Goal: Find specific page/section: Find specific page/section

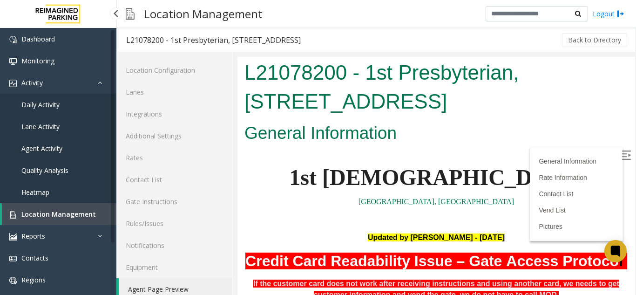
scroll to position [2856, 0]
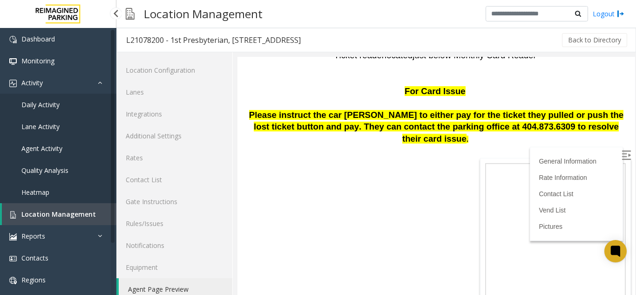
click at [57, 211] on span "Location Management" at bounding box center [58, 213] width 74 height 9
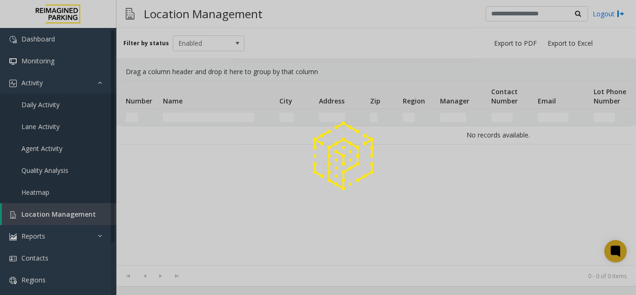
click at [189, 119] on div at bounding box center [318, 147] width 636 height 295
click at [192, 120] on div at bounding box center [318, 147] width 636 height 295
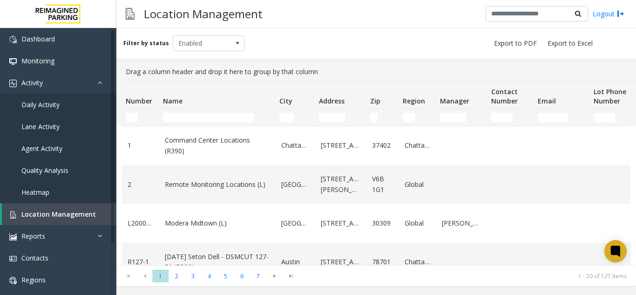
click at [178, 109] on td "Name Filter" at bounding box center [217, 117] width 116 height 17
drag, startPoint x: 172, startPoint y: 115, endPoint x: 161, endPoint y: 107, distance: 14.0
click at [170, 115] on input "Name Filter" at bounding box center [208, 117] width 91 height 9
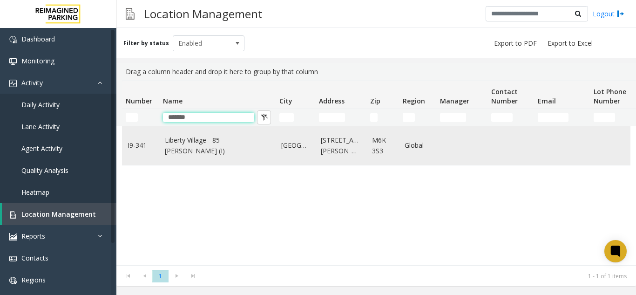
type input "*******"
click at [204, 148] on link "Liberty Village - 85 Hanna (I)" at bounding box center [217, 145] width 105 height 21
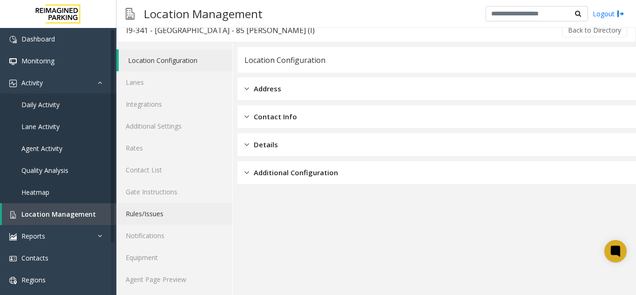
scroll to position [12, 0]
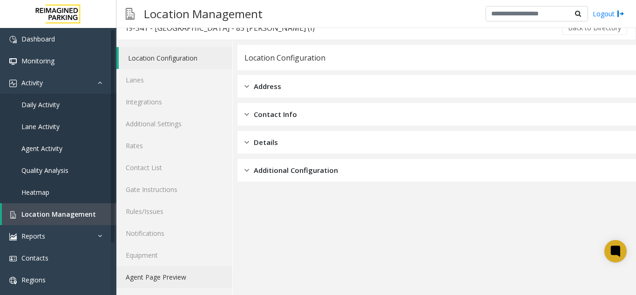
click at [133, 276] on link "Agent Page Preview" at bounding box center [174, 277] width 116 height 22
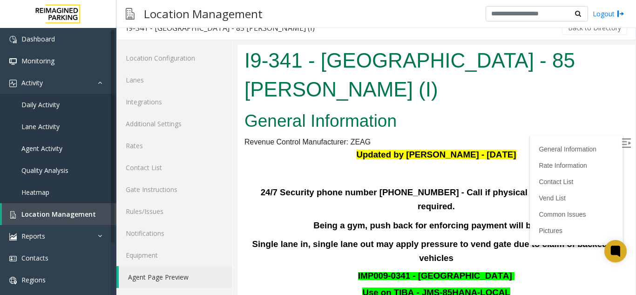
scroll to position [47, 0]
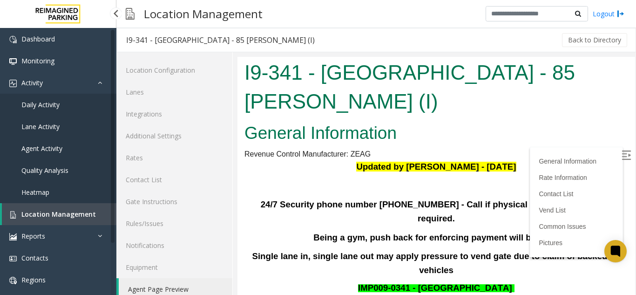
click at [40, 140] on link "Agent Activity" at bounding box center [58, 148] width 116 height 22
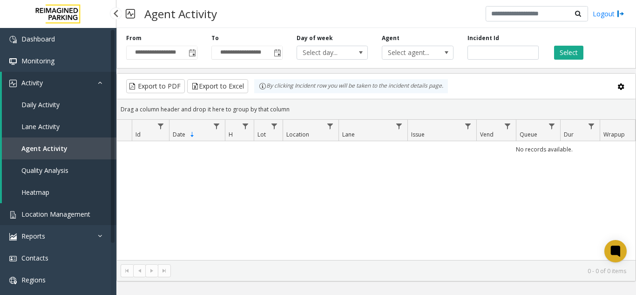
click at [46, 210] on span "Location Management" at bounding box center [55, 213] width 69 height 9
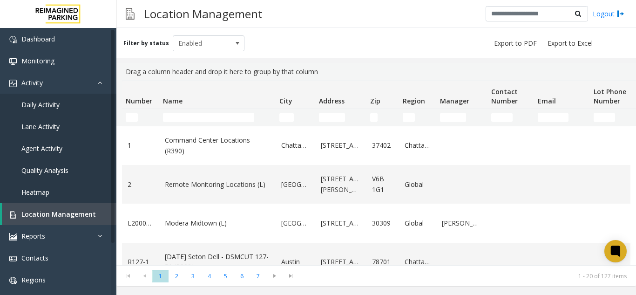
click at [222, 109] on td "Name Filter" at bounding box center [217, 117] width 116 height 17
click at [222, 112] on td "Name Filter" at bounding box center [217, 117] width 116 height 17
click at [169, 118] on input "Name Filter" at bounding box center [208, 117] width 91 height 9
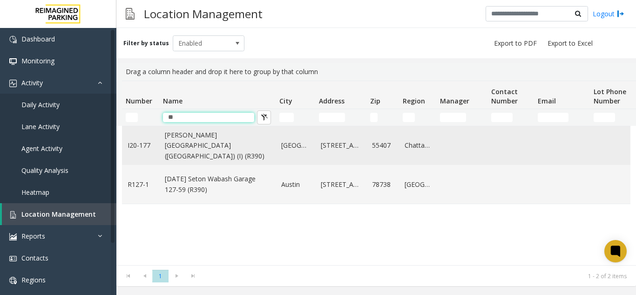
type input "**"
click at [201, 142] on link "Abbott Hospital (Main Hospital) (I) (R390)" at bounding box center [217, 145] width 105 height 31
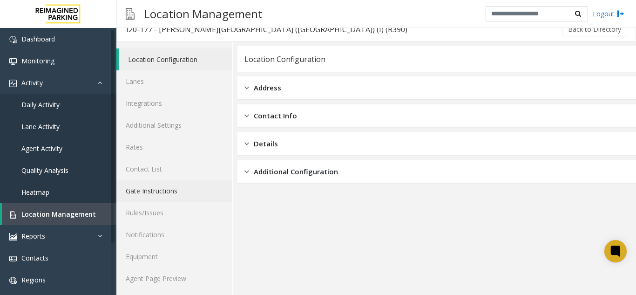
scroll to position [12, 0]
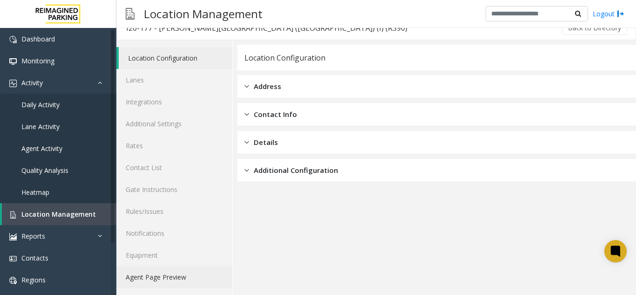
click at [163, 286] on link "Agent Page Preview" at bounding box center [174, 277] width 116 height 22
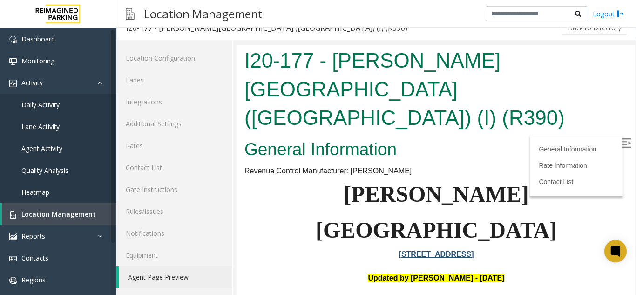
scroll to position [140, 0]
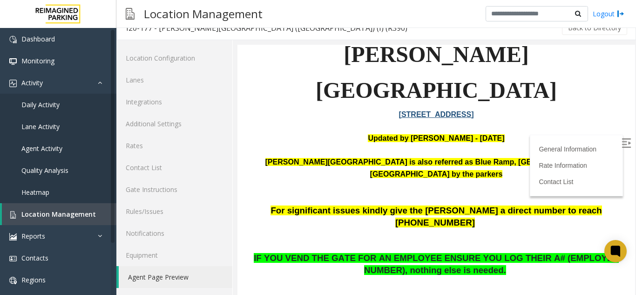
click at [621, 140] on img at bounding box center [625, 142] width 9 height 9
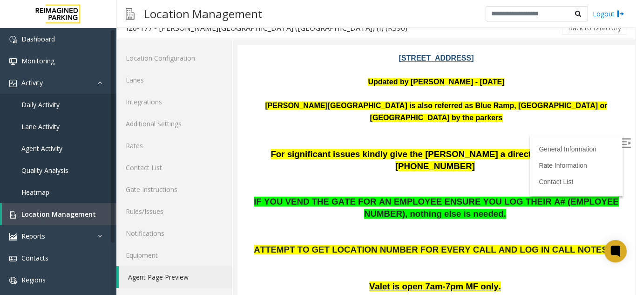
scroll to position [0, 0]
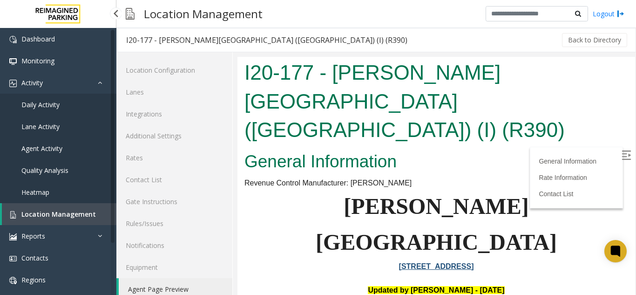
scroll to position [12, 0]
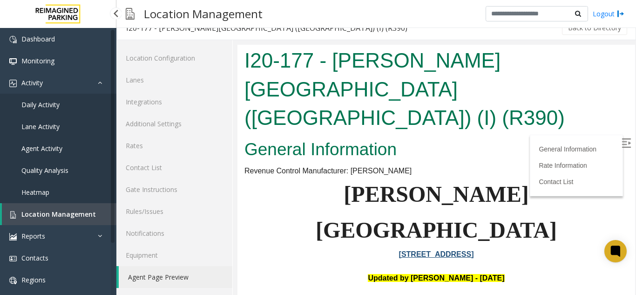
click at [53, 210] on span "Location Management" at bounding box center [58, 213] width 74 height 9
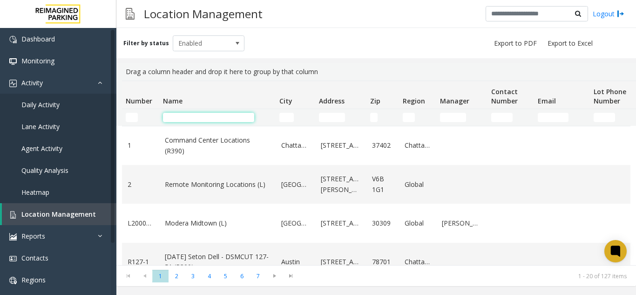
click at [192, 114] on input "Name Filter" at bounding box center [208, 117] width 91 height 9
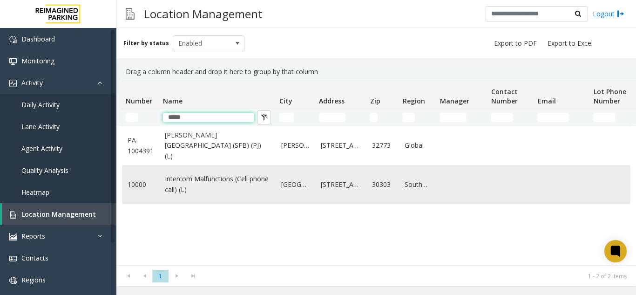
type input "*****"
click at [234, 182] on link "Intercom Malfunctions (Cell phone call) (L)" at bounding box center [217, 184] width 105 height 21
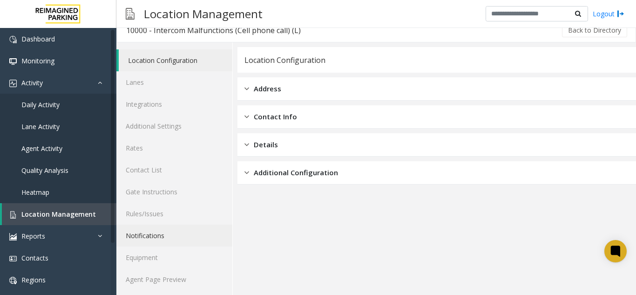
scroll to position [12, 0]
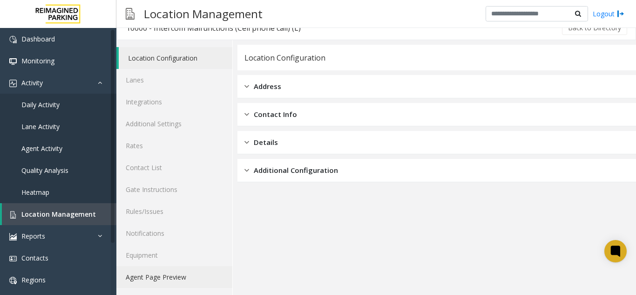
click at [195, 270] on link "Agent Page Preview" at bounding box center [174, 277] width 116 height 22
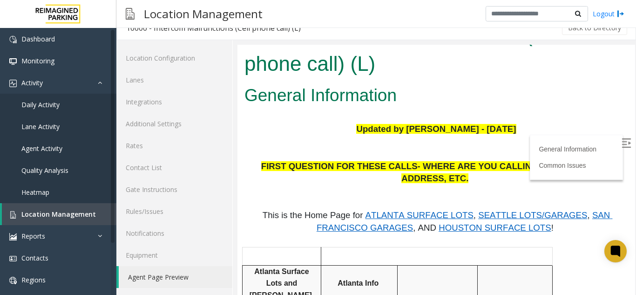
scroll to position [47, 0]
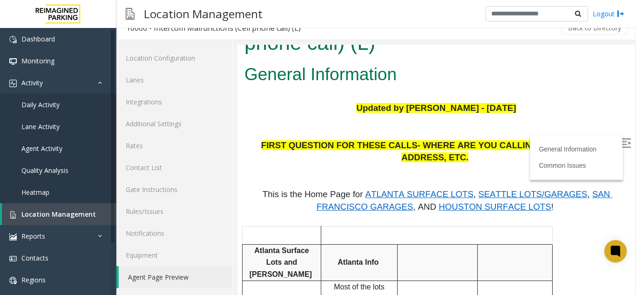
click at [621, 144] on img at bounding box center [625, 142] width 9 height 9
click at [379, 189] on span "ATLANTA SURFACE LOTS" at bounding box center [419, 194] width 108 height 10
drag, startPoint x: 441, startPoint y: 191, endPoint x: 458, endPoint y: 186, distance: 17.8
click at [458, 202] on span "HOUSTON SURFACE LOTS" at bounding box center [494, 207] width 113 height 10
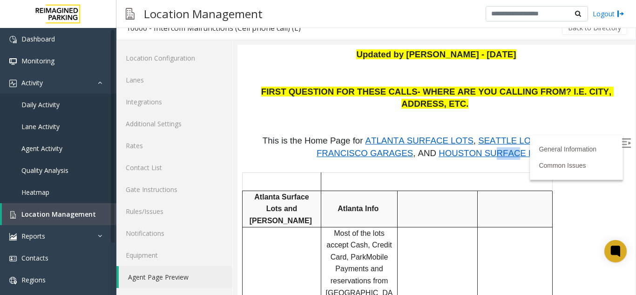
scroll to position [93, 0]
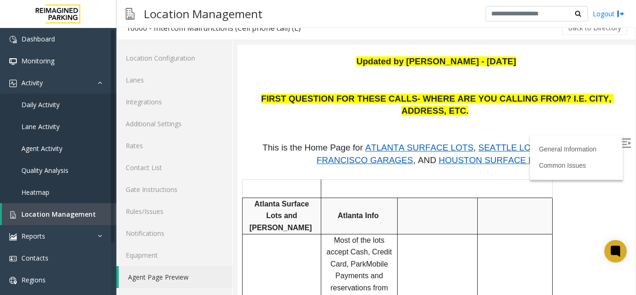
click at [478, 142] on span "SEATTLE LOTS/GARAGES" at bounding box center [532, 147] width 109 height 10
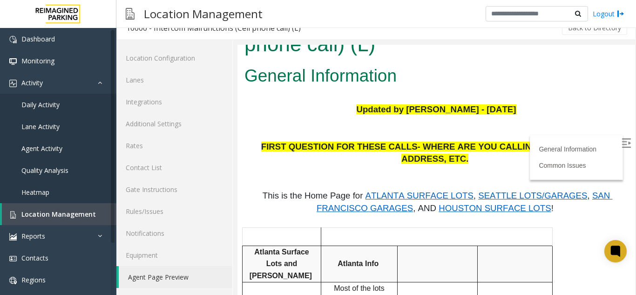
scroll to position [0, 0]
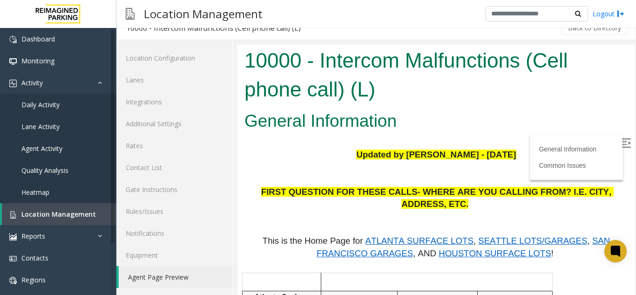
click at [391, 236] on span "ATLANTA SURFACE LOTS" at bounding box center [419, 241] width 108 height 10
click at [22, 209] on link "Location Management" at bounding box center [59, 214] width 115 height 22
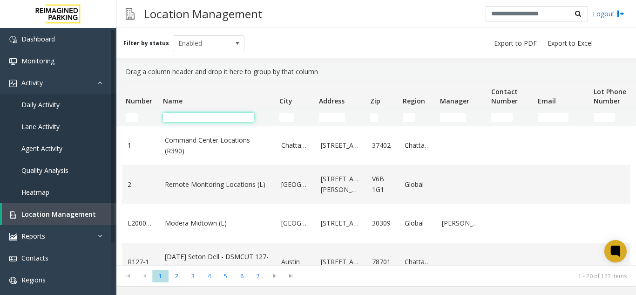
click at [171, 118] on input "Name Filter" at bounding box center [208, 117] width 91 height 9
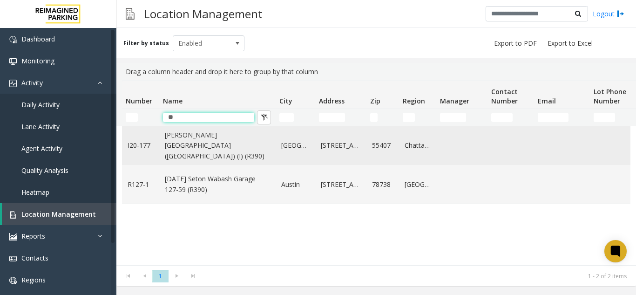
type input "**"
click at [182, 149] on link "Abbott Hospital (Main Hospital) (I) (R390)" at bounding box center [217, 145] width 105 height 31
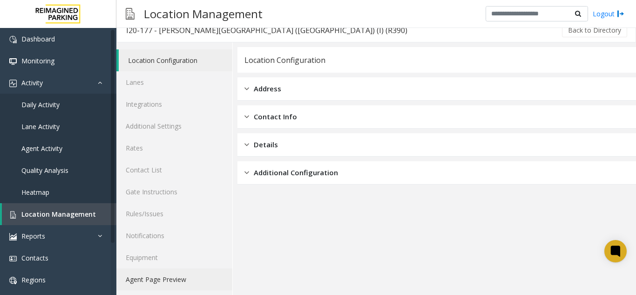
scroll to position [12, 0]
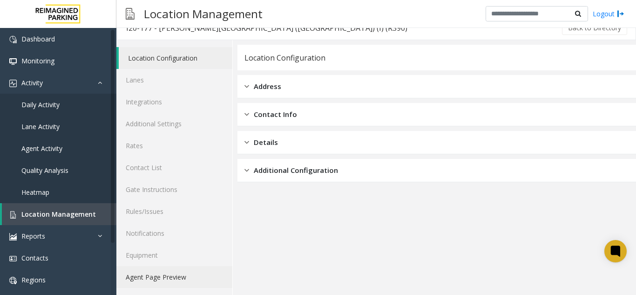
click at [165, 271] on link "Agent Page Preview" at bounding box center [174, 277] width 116 height 22
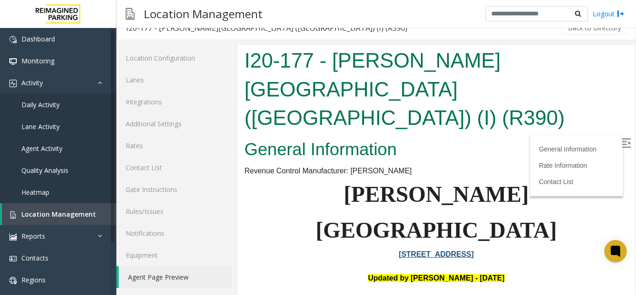
scroll to position [93, 0]
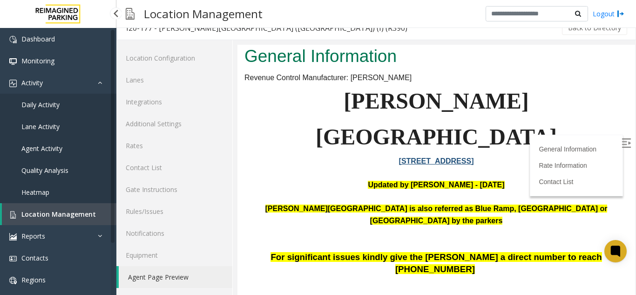
click at [44, 223] on link "Location Management" at bounding box center [59, 214] width 115 height 22
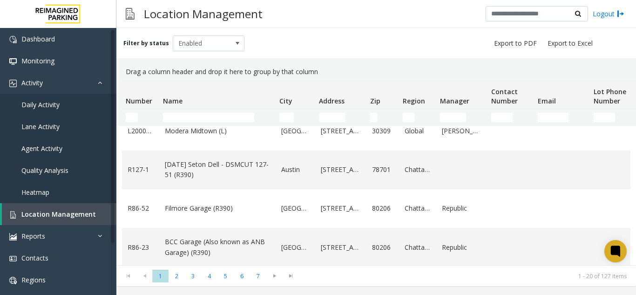
scroll to position [93, 0]
click at [47, 210] on span "Location Management" at bounding box center [58, 213] width 74 height 9
click at [183, 113] on input "Name Filter" at bounding box center [208, 117] width 91 height 9
click at [181, 122] on thead "Number Name City Address Zip Region Manager Contact Number Email Lot Phone Numb…" at bounding box center [498, 103] width 752 height 45
click at [179, 117] on input "Name Filter" at bounding box center [208, 117] width 91 height 9
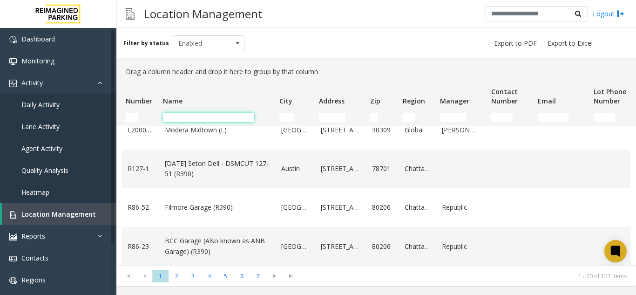
type input "*"
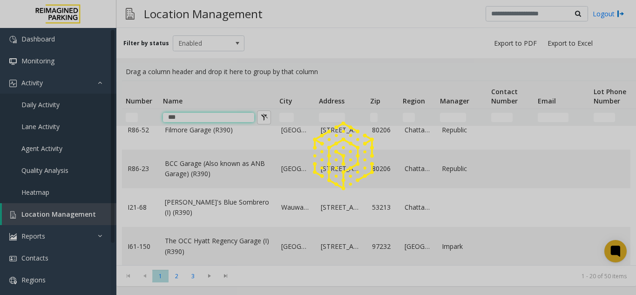
scroll to position [0, 0]
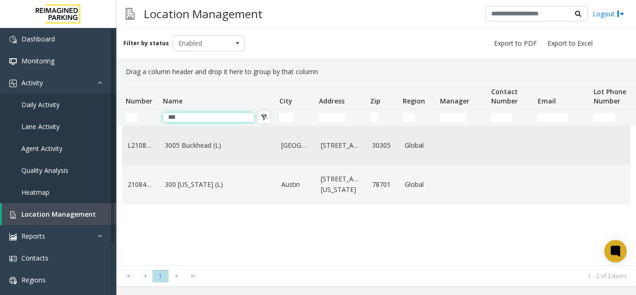
type input "***"
click at [199, 150] on link "3005 Buckhead (L)" at bounding box center [217, 145] width 105 height 10
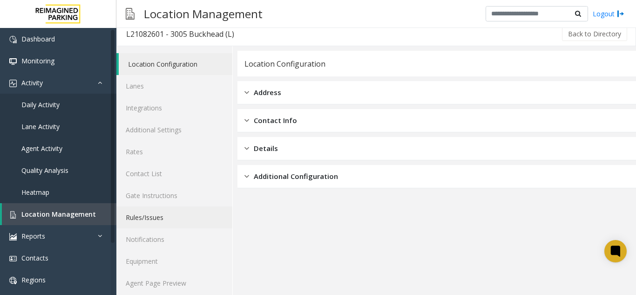
scroll to position [12, 0]
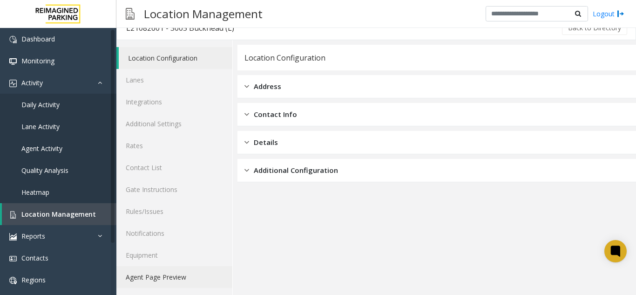
click at [150, 274] on link "Agent Page Preview" at bounding box center [174, 277] width 116 height 22
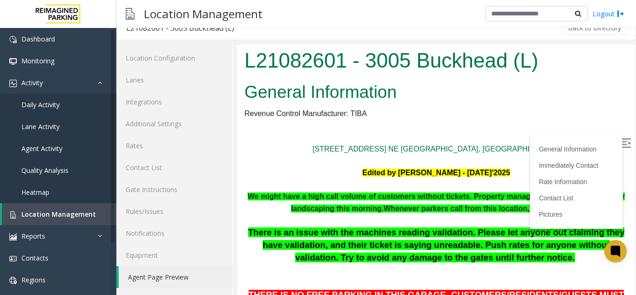
click at [621, 143] on img at bounding box center [625, 142] width 9 height 9
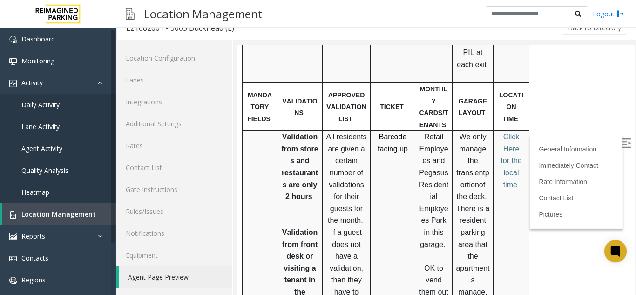
scroll to position [419, 0]
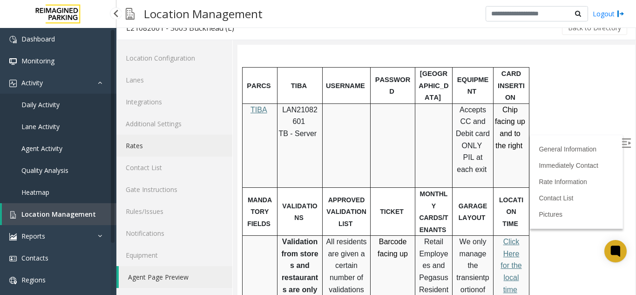
click at [150, 149] on link "Rates" at bounding box center [174, 146] width 116 height 22
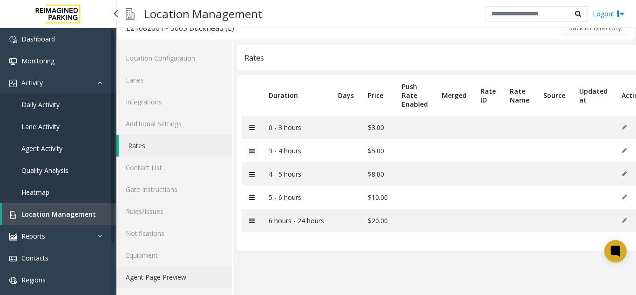
click at [162, 282] on link "Agent Page Preview" at bounding box center [174, 277] width 116 height 22
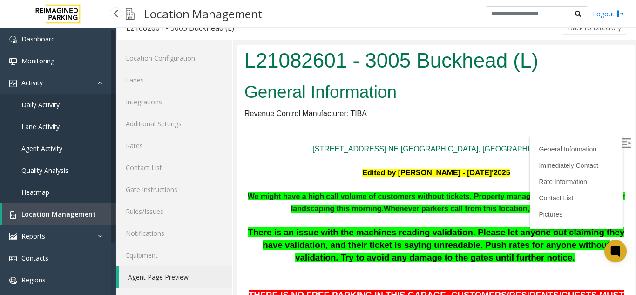
click at [621, 138] on img at bounding box center [625, 142] width 9 height 9
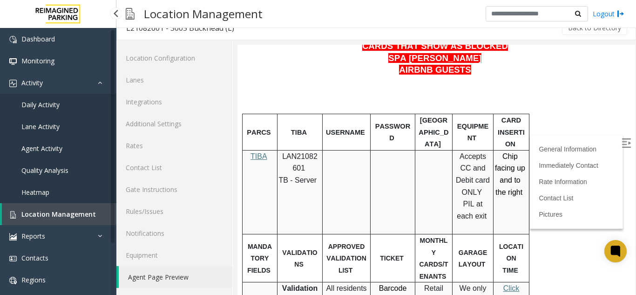
scroll to position [419, 0]
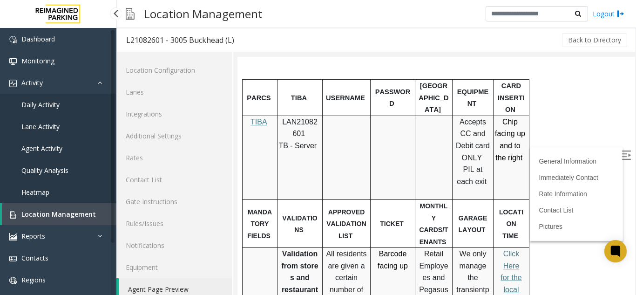
scroll to position [12, 0]
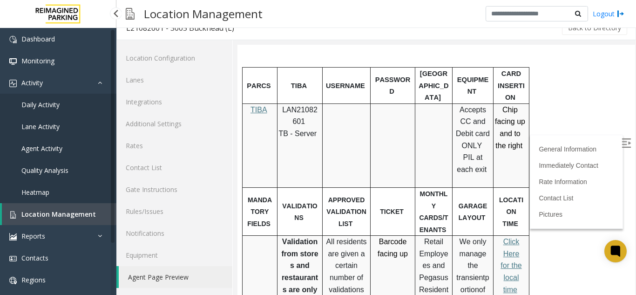
click at [81, 208] on link "Location Management" at bounding box center [59, 214] width 115 height 22
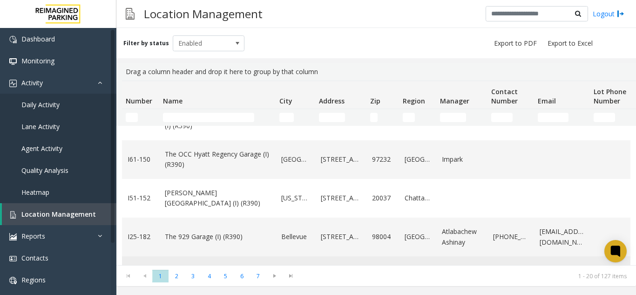
scroll to position [326, 0]
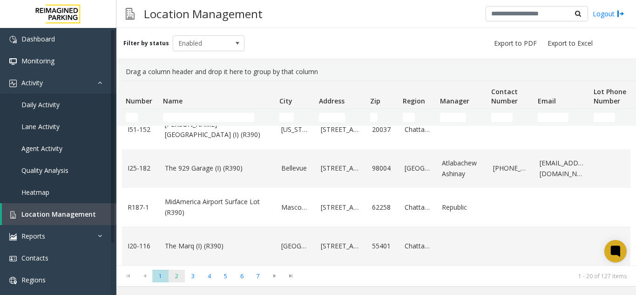
click at [174, 279] on span "2" at bounding box center [177, 276] width 16 height 13
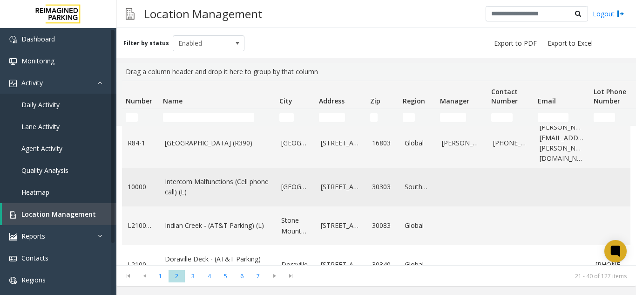
scroll to position [0, 0]
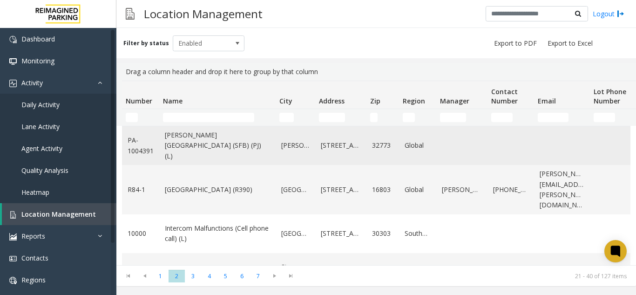
click at [181, 146] on link "[PERSON_NAME][GEOGRAPHIC_DATA] (SFB) (PJ) (L)" at bounding box center [217, 145] width 105 height 31
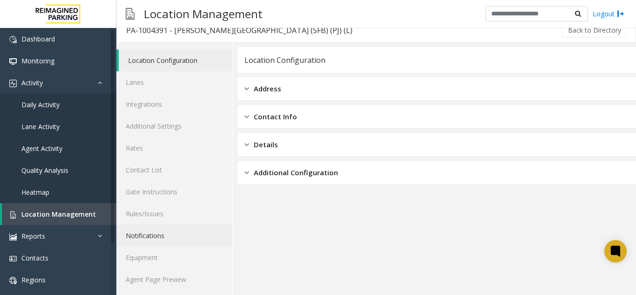
scroll to position [12, 0]
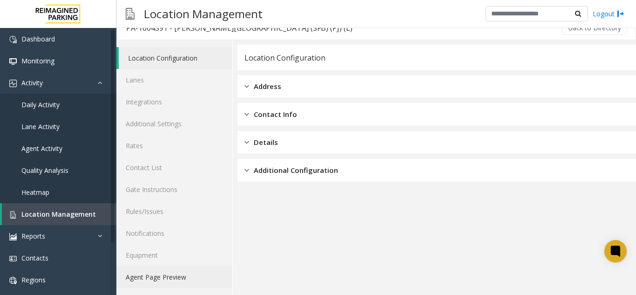
click at [155, 269] on link "Agent Page Preview" at bounding box center [174, 277] width 116 height 22
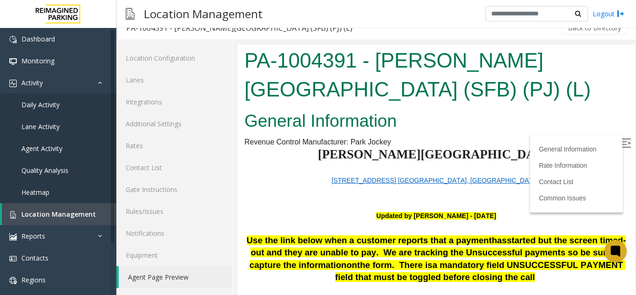
scroll to position [93, 0]
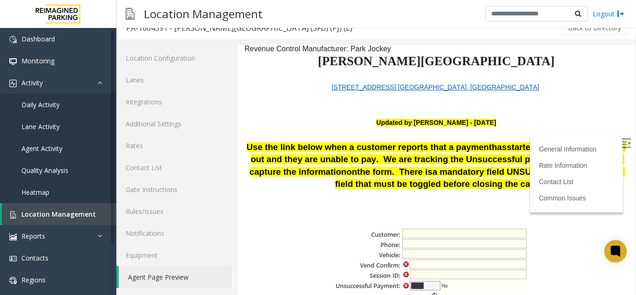
click at [621, 142] on img at bounding box center [625, 142] width 9 height 9
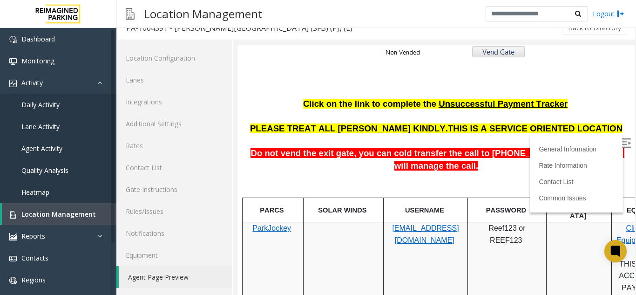
scroll to position [419, 0]
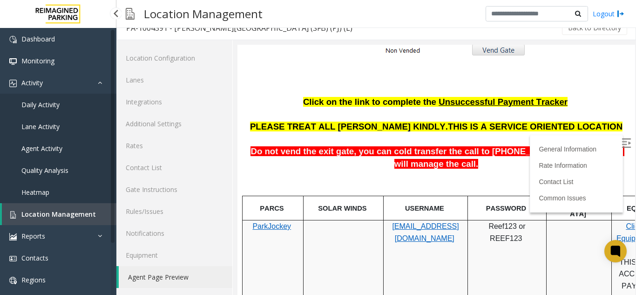
click at [94, 209] on link "Location Management" at bounding box center [59, 214] width 115 height 22
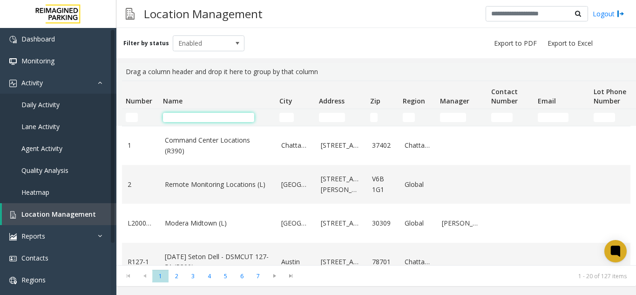
click at [219, 117] on input "Name Filter" at bounding box center [208, 117] width 91 height 9
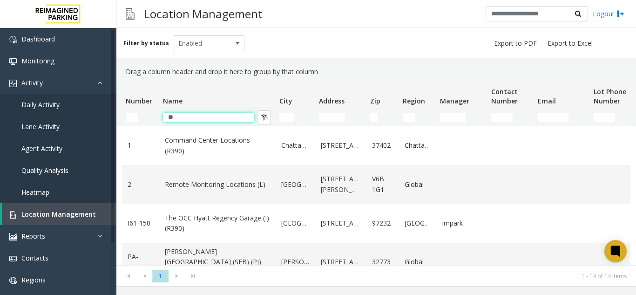
type input "*"
